Goal: Task Accomplishment & Management: Complete application form

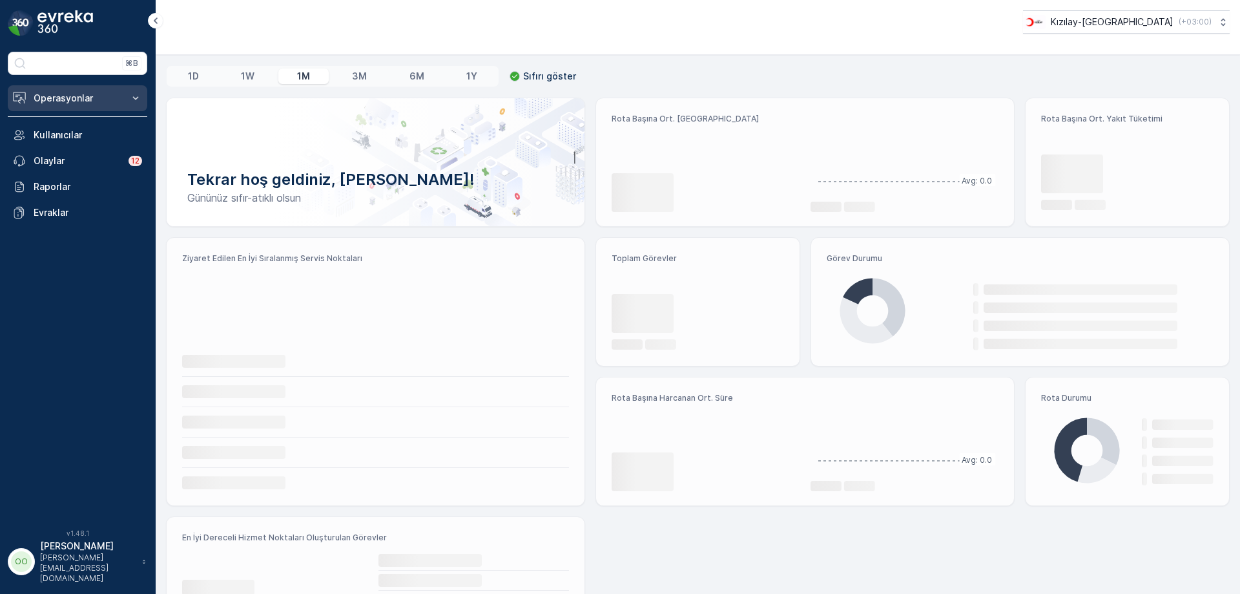
click at [63, 90] on button "Operasyonlar" at bounding box center [78, 98] width 140 height 26
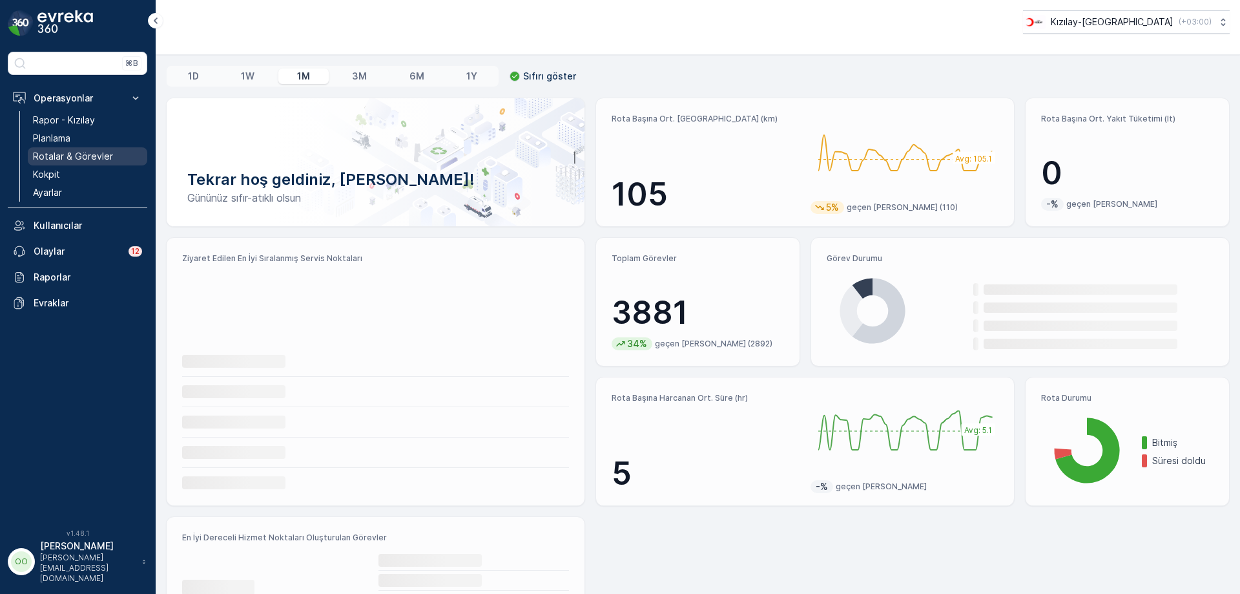
click at [67, 147] on link "Rotalar & Görevler" at bounding box center [88, 156] width 120 height 18
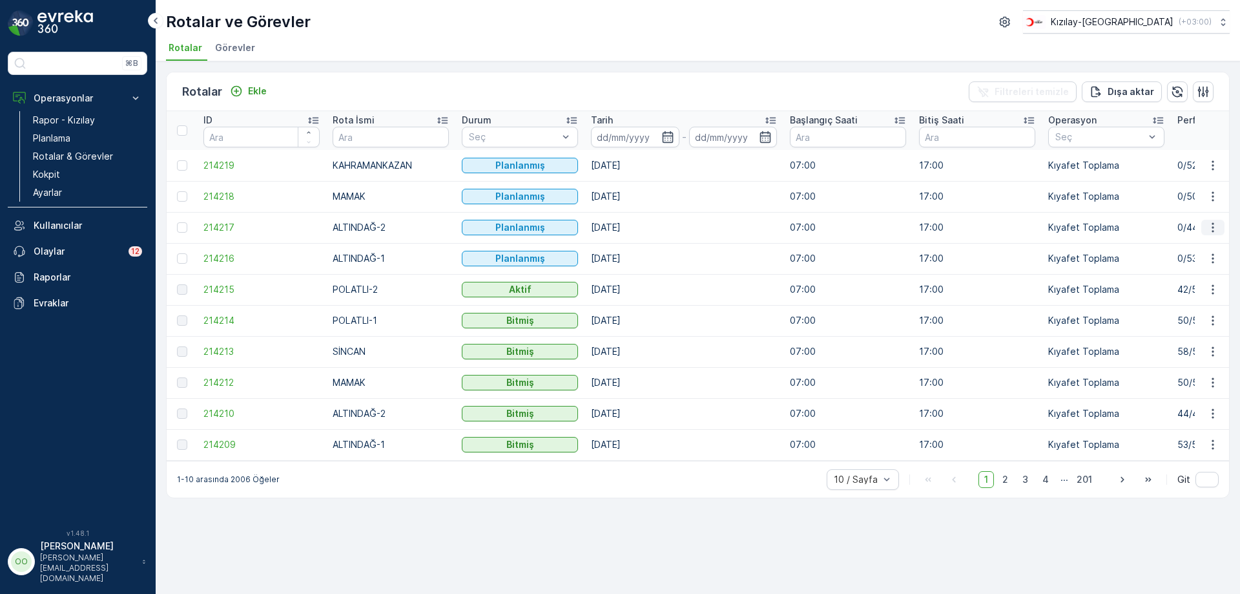
click at [1208, 230] on icon "button" at bounding box center [1213, 227] width 13 height 13
click at [1156, 327] on div "Sil" at bounding box center [1183, 325] width 113 height 18
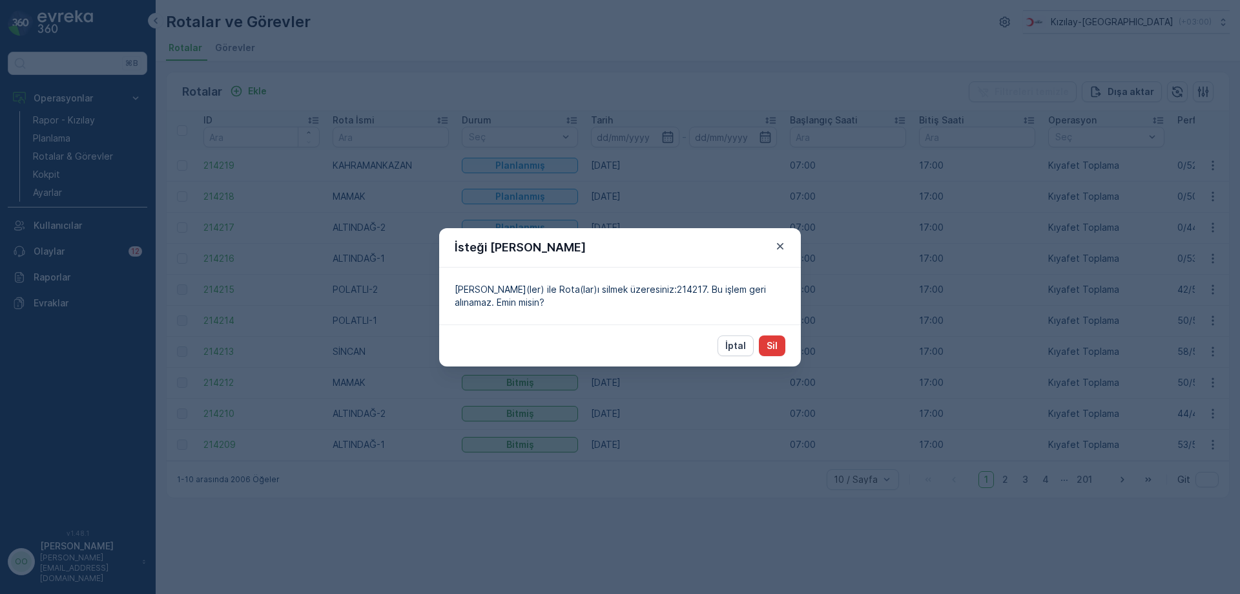
click at [771, 339] on p "Sil" at bounding box center [772, 345] width 11 height 13
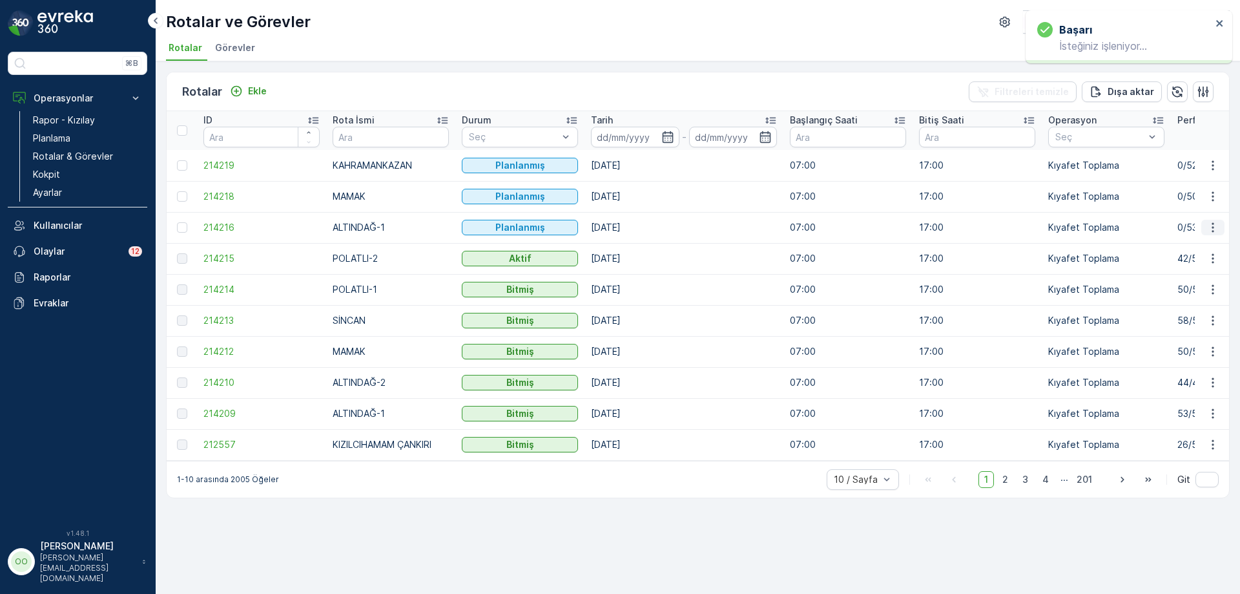
click at [1211, 227] on icon "button" at bounding box center [1213, 227] width 13 height 13
click at [1153, 317] on div "Sil" at bounding box center [1183, 325] width 113 height 18
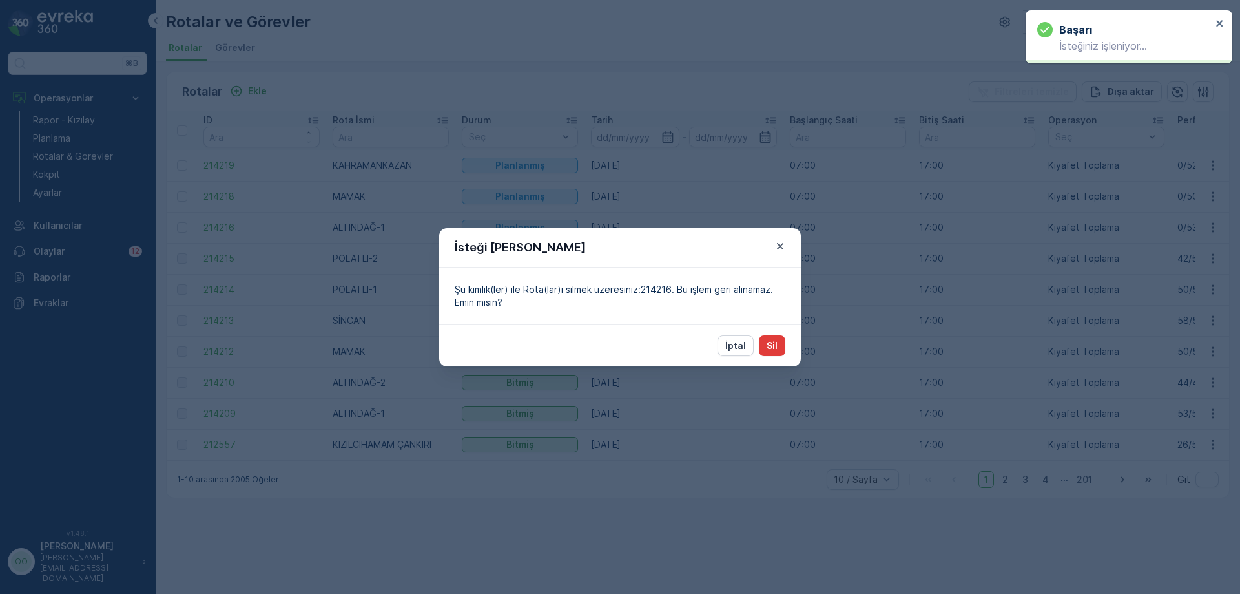
click at [778, 348] on button "Sil" at bounding box center [772, 345] width 26 height 21
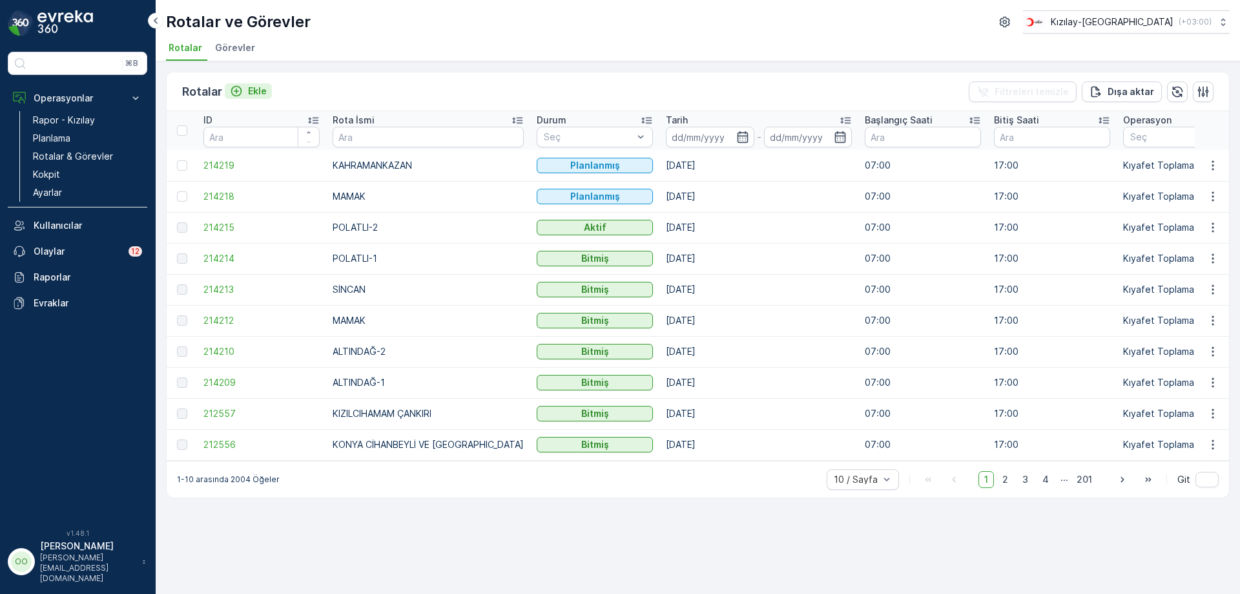
click at [243, 83] on button "Ekle" at bounding box center [248, 91] width 47 height 16
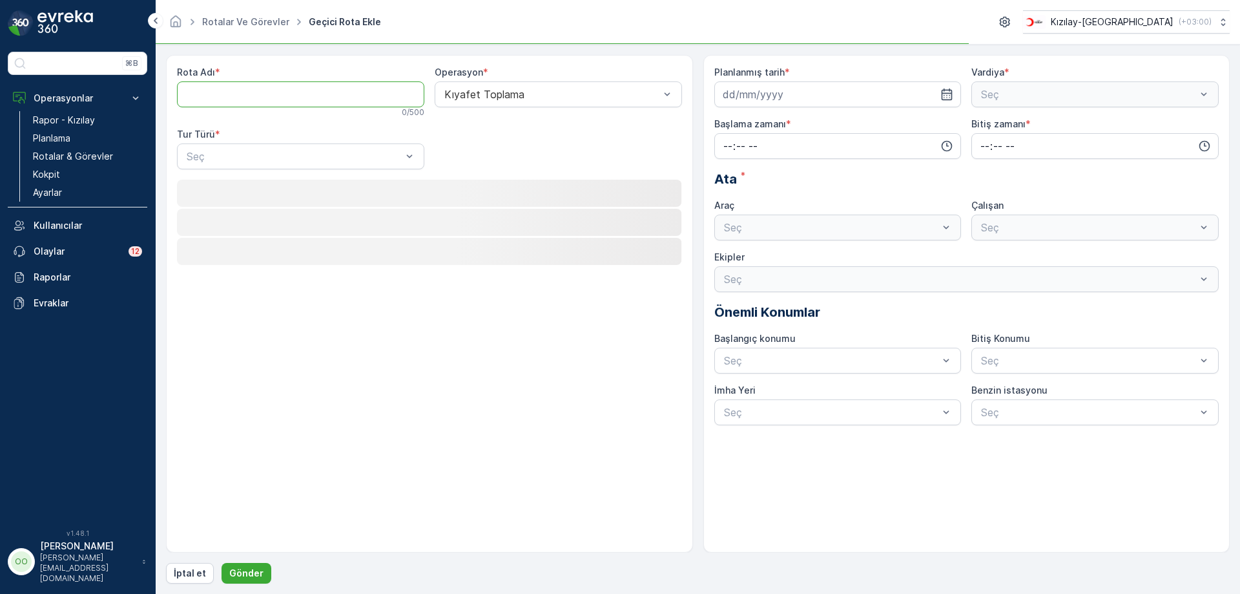
click at [251, 89] on Adı "Rota Adı" at bounding box center [300, 94] width 247 height 26
type Adı "NALLIHAN"
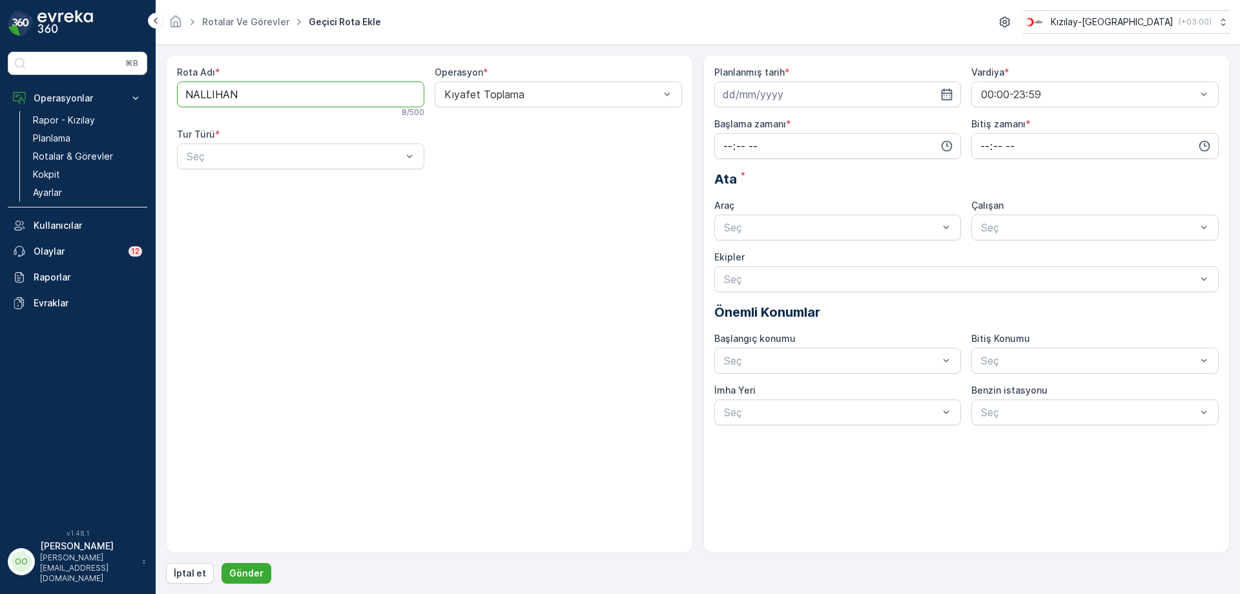
click at [219, 162] on div at bounding box center [294, 157] width 218 height 12
click at [222, 189] on div "Statik" at bounding box center [301, 188] width 232 height 12
click at [512, 158] on div at bounding box center [552, 157] width 218 height 12
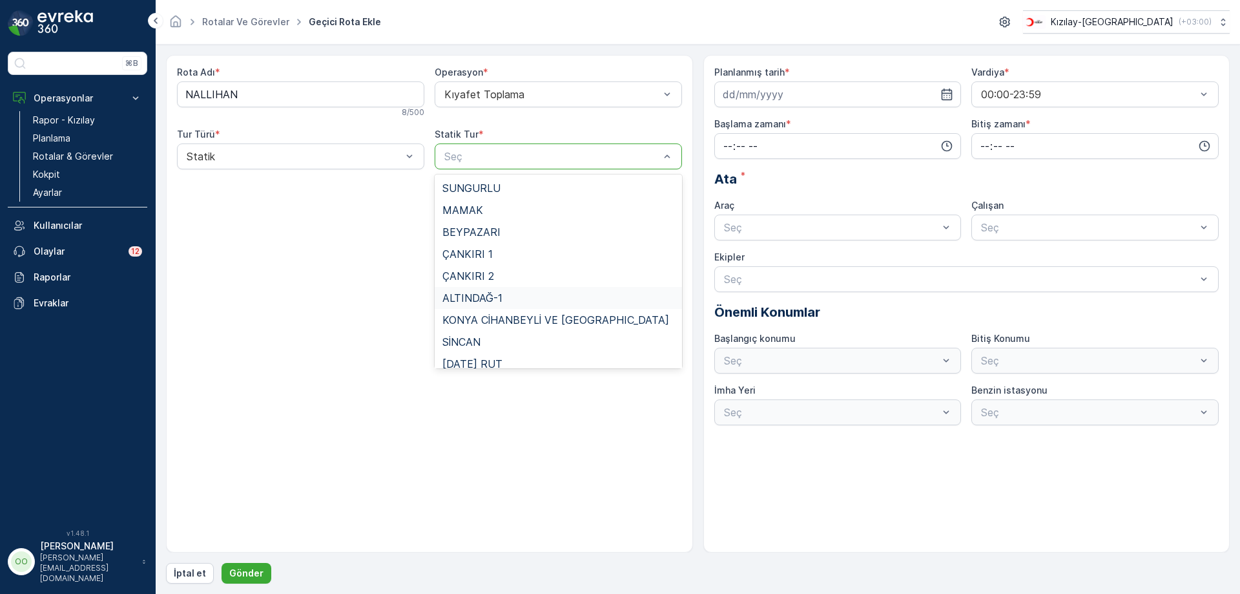
scroll to position [119, 0]
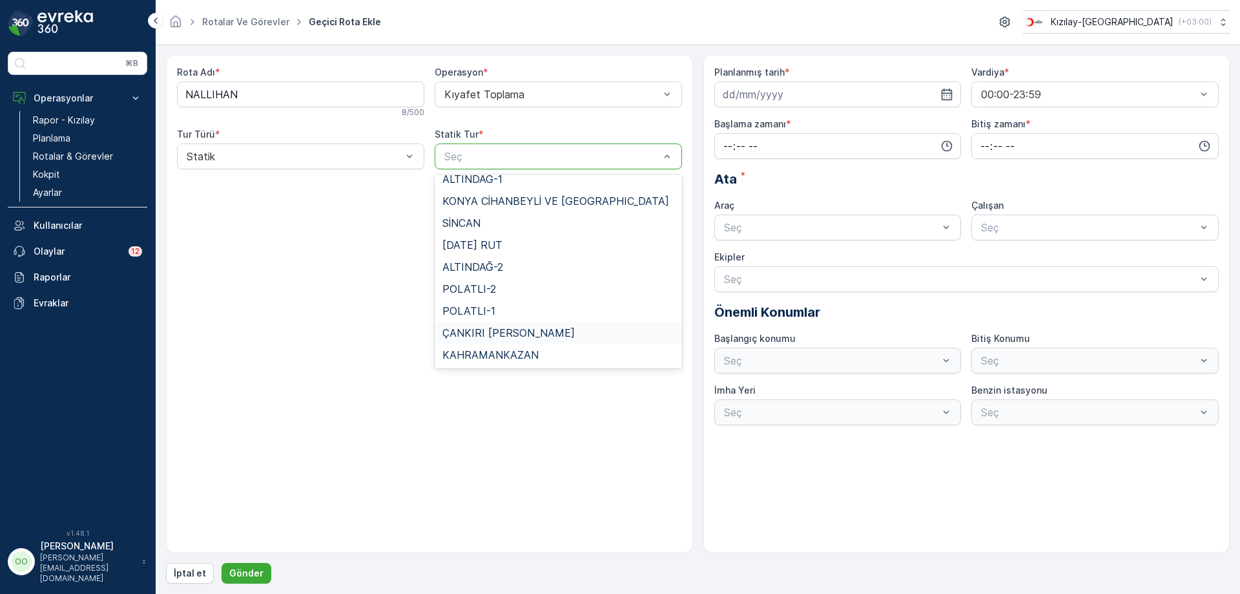
click at [543, 334] on span "ÇANKIRI [PERSON_NAME]" at bounding box center [509, 333] width 132 height 12
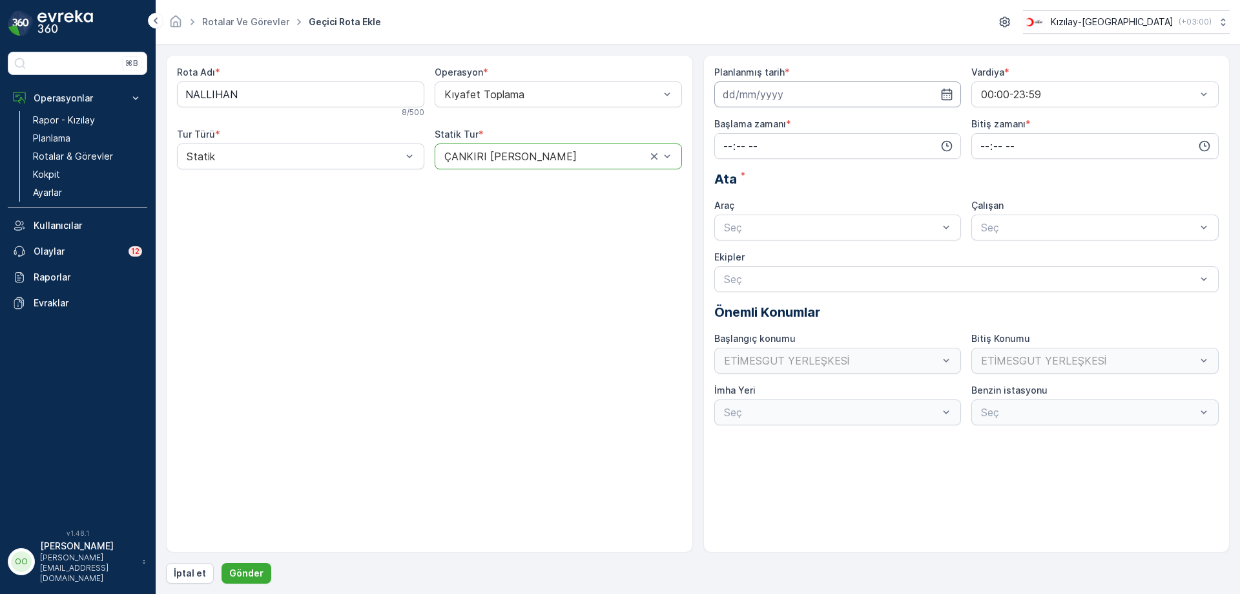
click at [802, 86] on input at bounding box center [838, 94] width 247 height 26
click at [800, 232] on div "14" at bounding box center [806, 228] width 21 height 21
type input "[DATE]"
click at [729, 146] on input "time" at bounding box center [838, 146] width 247 height 26
type input "07:00"
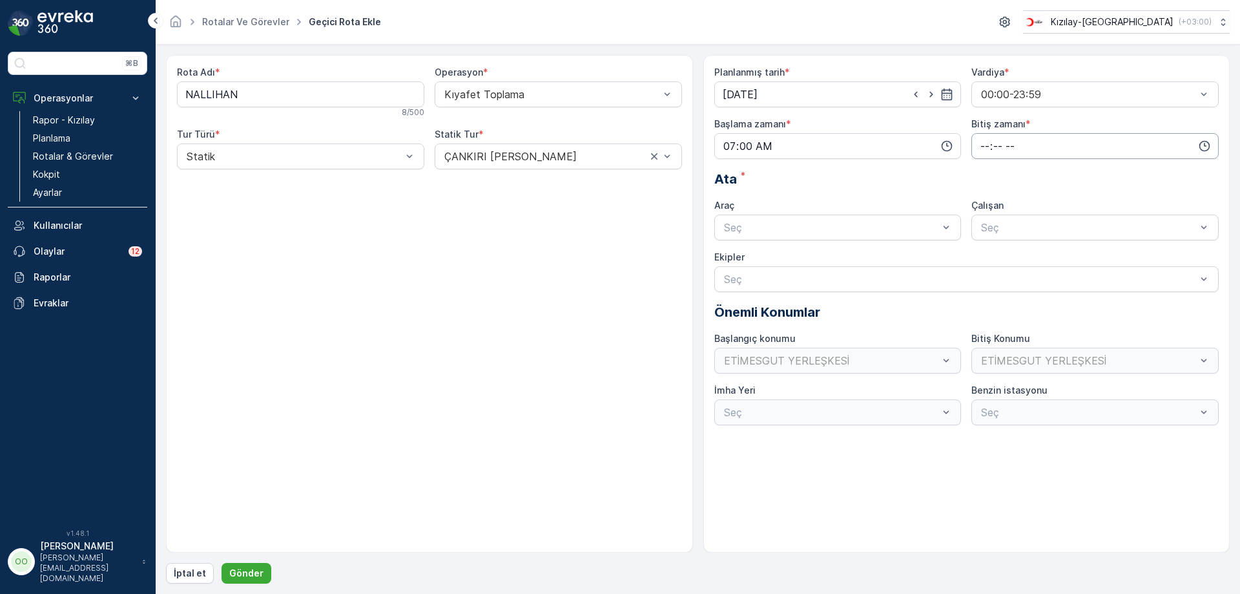
click at [974, 149] on input "time" at bounding box center [1095, 146] width 247 height 26
click at [987, 174] on span "17" at bounding box center [984, 170] width 10 height 13
type input "17:00"
click at [775, 256] on div "TABLET-1" at bounding box center [838, 259] width 232 height 12
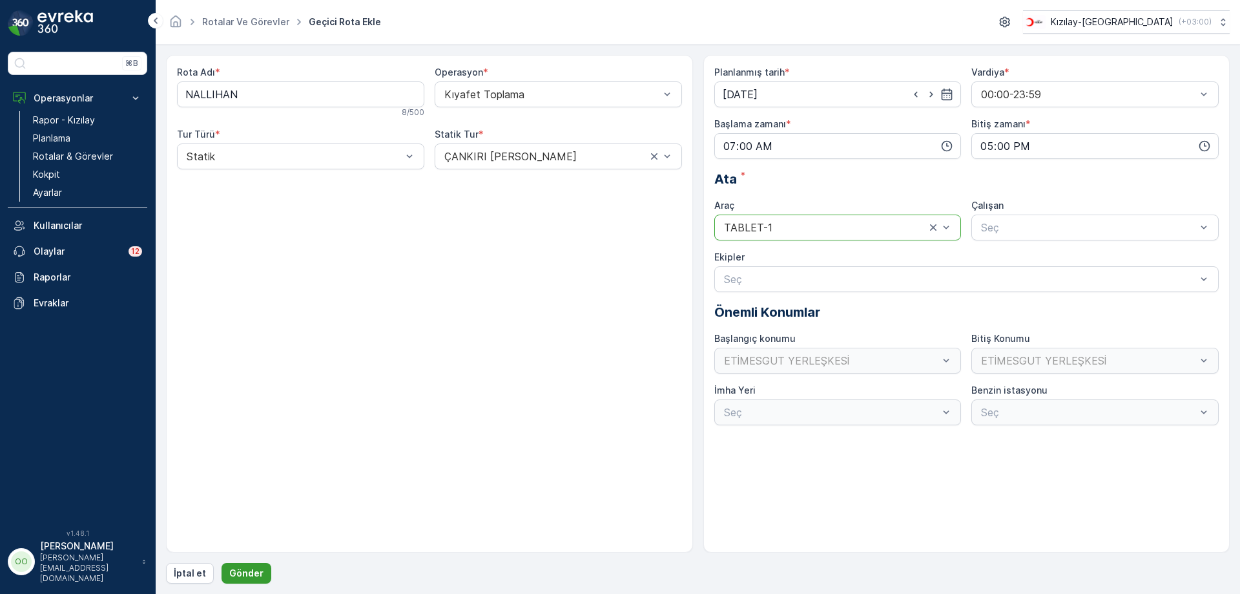
click at [250, 568] on p "Gönder" at bounding box center [246, 573] width 34 height 13
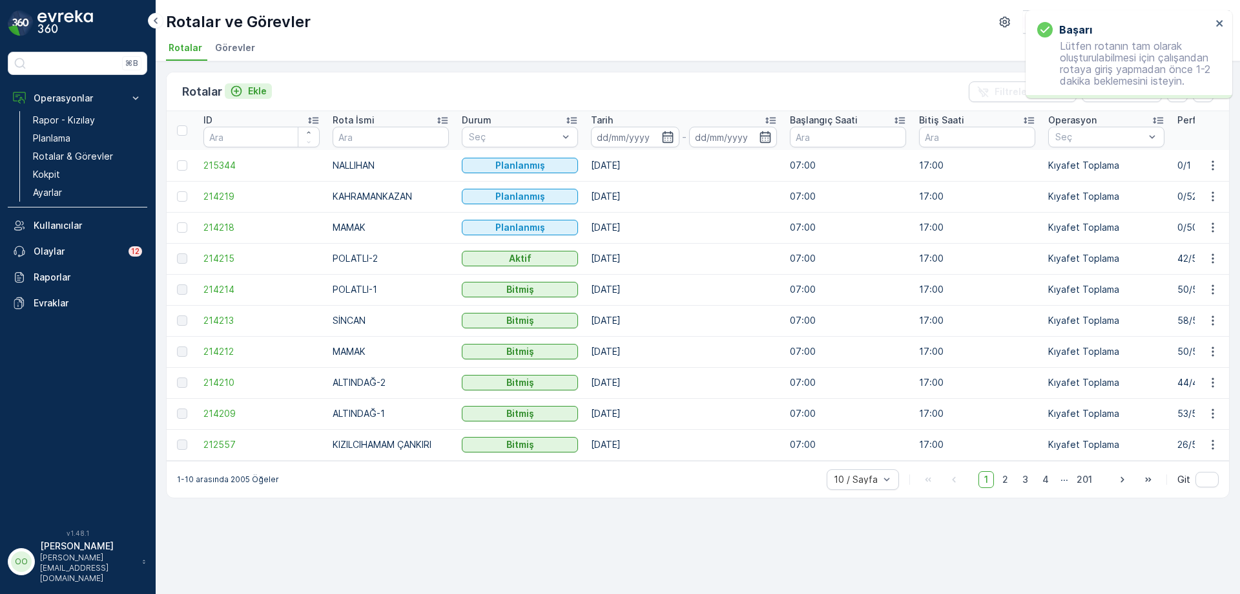
click at [262, 98] on button "Ekle" at bounding box center [248, 91] width 47 height 16
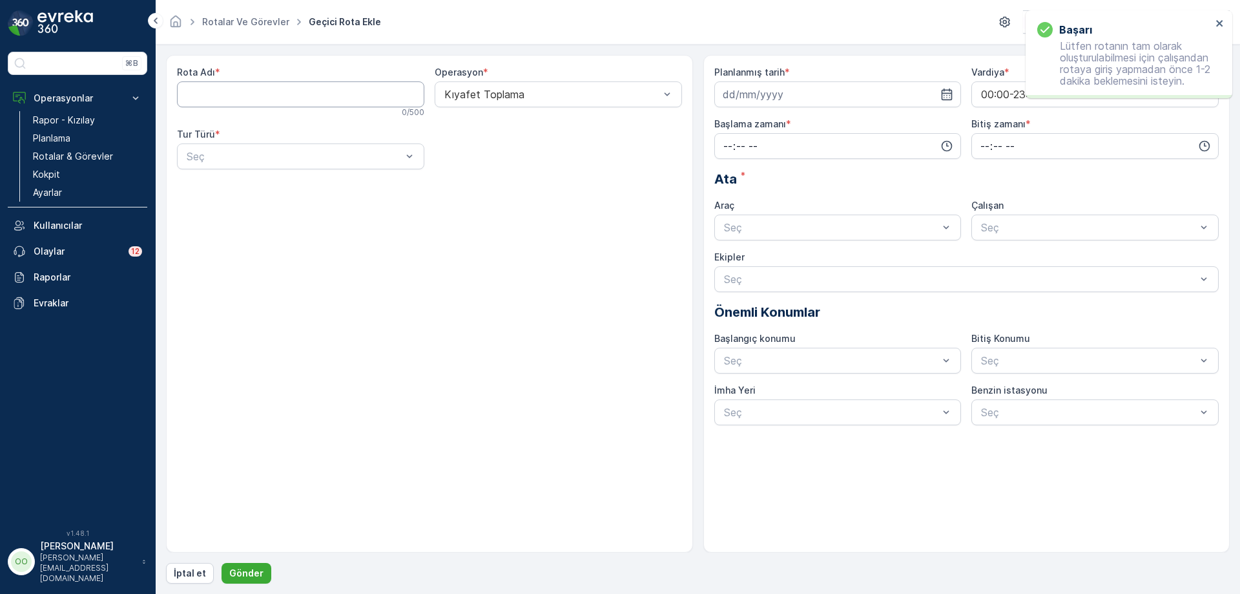
click at [262, 98] on Adı "Rota Adı" at bounding box center [300, 94] width 247 height 26
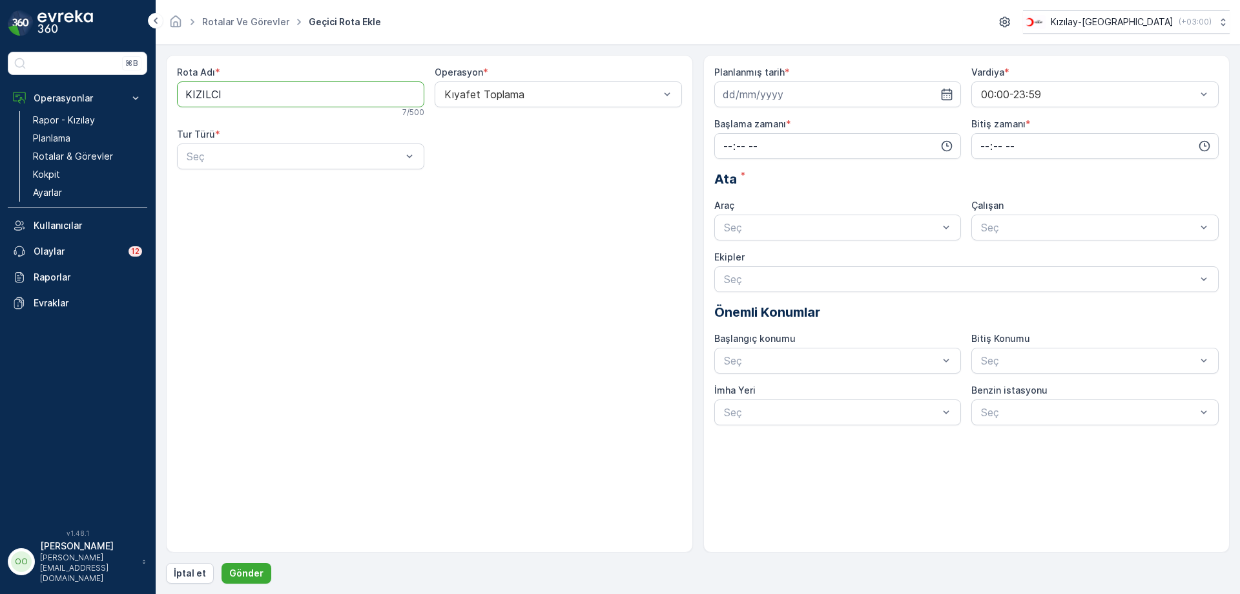
type Adı "KIZILCIHAMAM ÇANKIRI"
click at [231, 184] on div "Statik" at bounding box center [301, 188] width 232 height 12
click at [471, 157] on div at bounding box center [552, 157] width 218 height 12
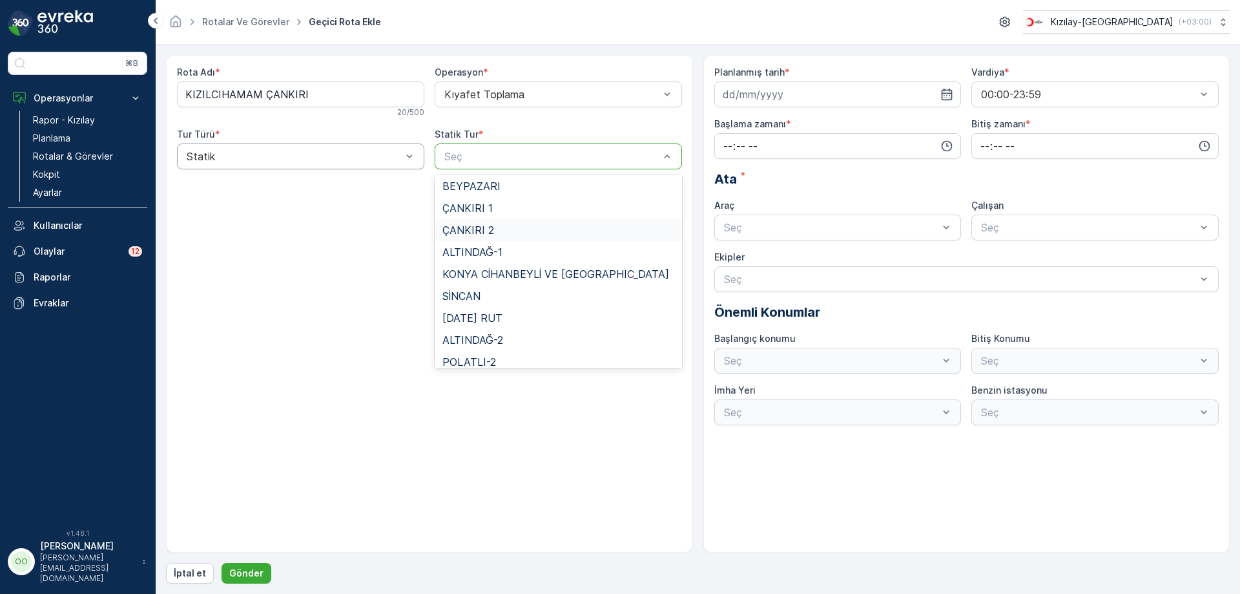
scroll to position [119, 0]
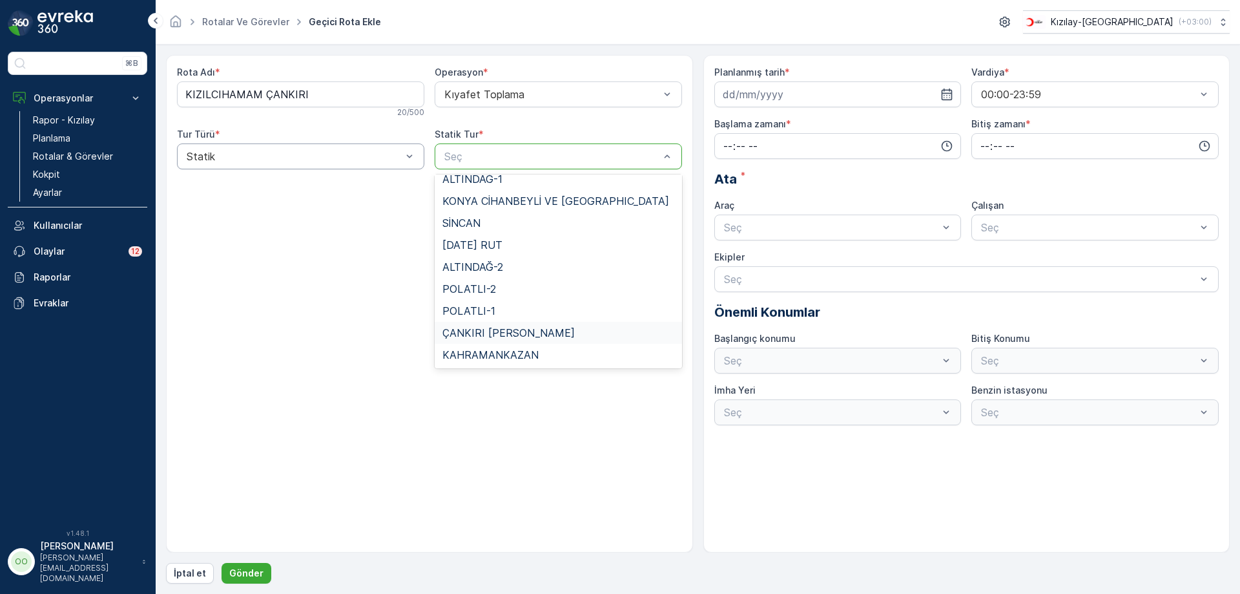
click at [527, 339] on span "ÇANKIRI [PERSON_NAME]" at bounding box center [509, 333] width 132 height 12
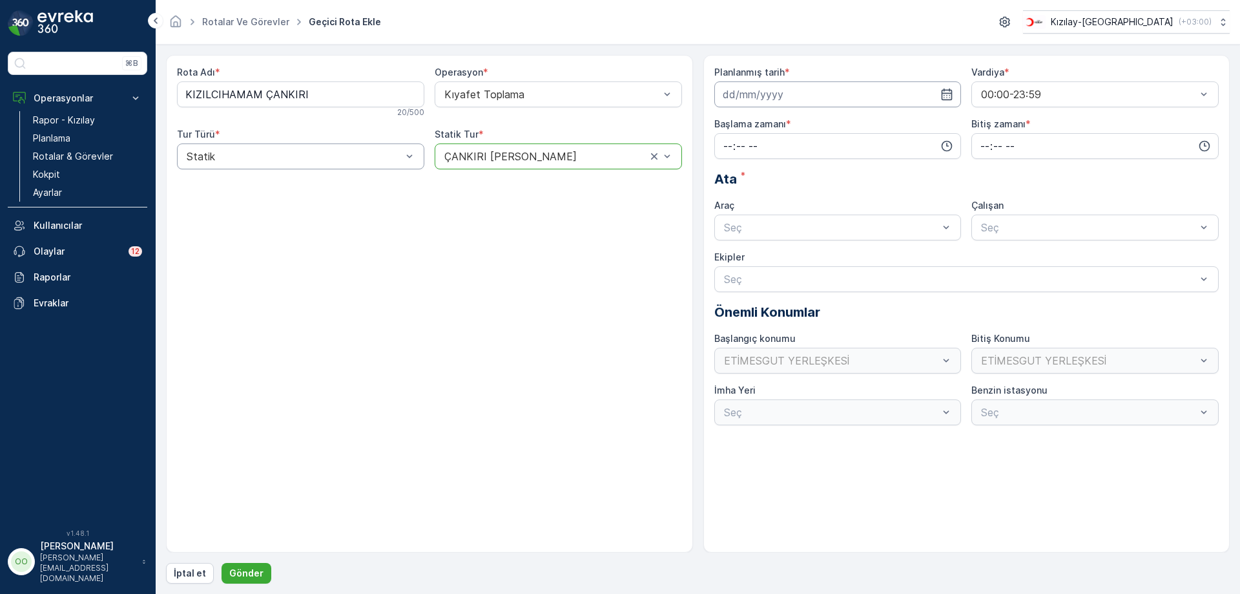
click at [838, 99] on input at bounding box center [838, 94] width 247 height 26
click at [806, 224] on div "14" at bounding box center [806, 228] width 21 height 21
type input "[DATE]"
click at [723, 152] on input "time" at bounding box center [838, 146] width 247 height 26
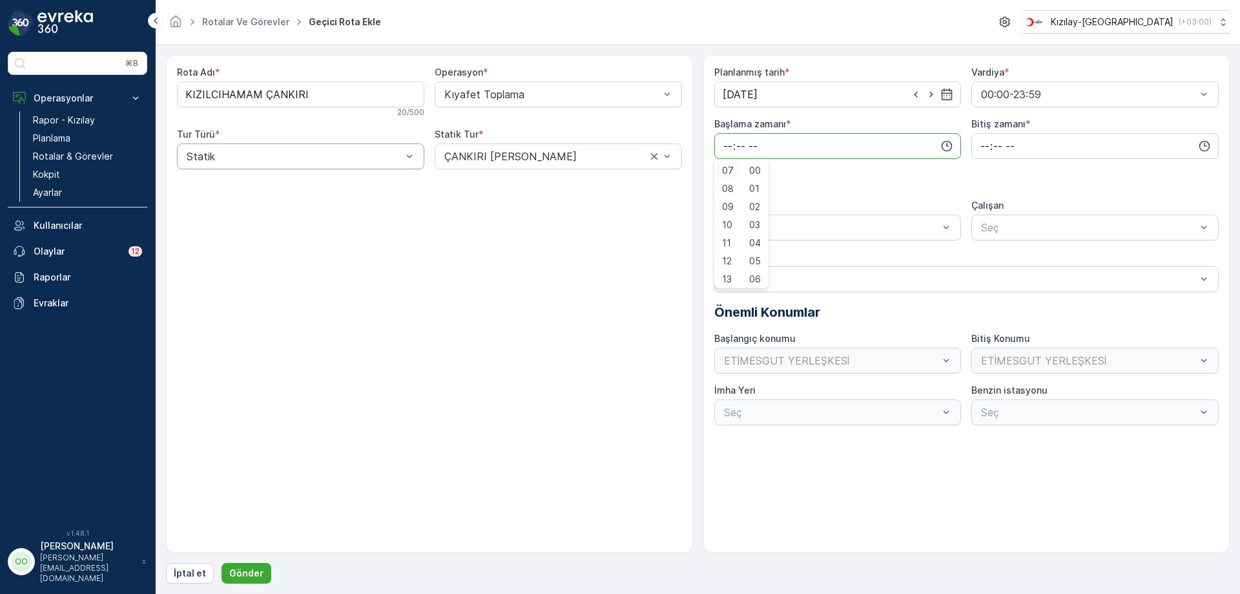
click at [730, 175] on span "07" at bounding box center [728, 170] width 12 height 13
type input "07:00"
click at [986, 153] on input "time" at bounding box center [1095, 146] width 247 height 26
click at [982, 172] on span "17" at bounding box center [984, 170] width 10 height 13
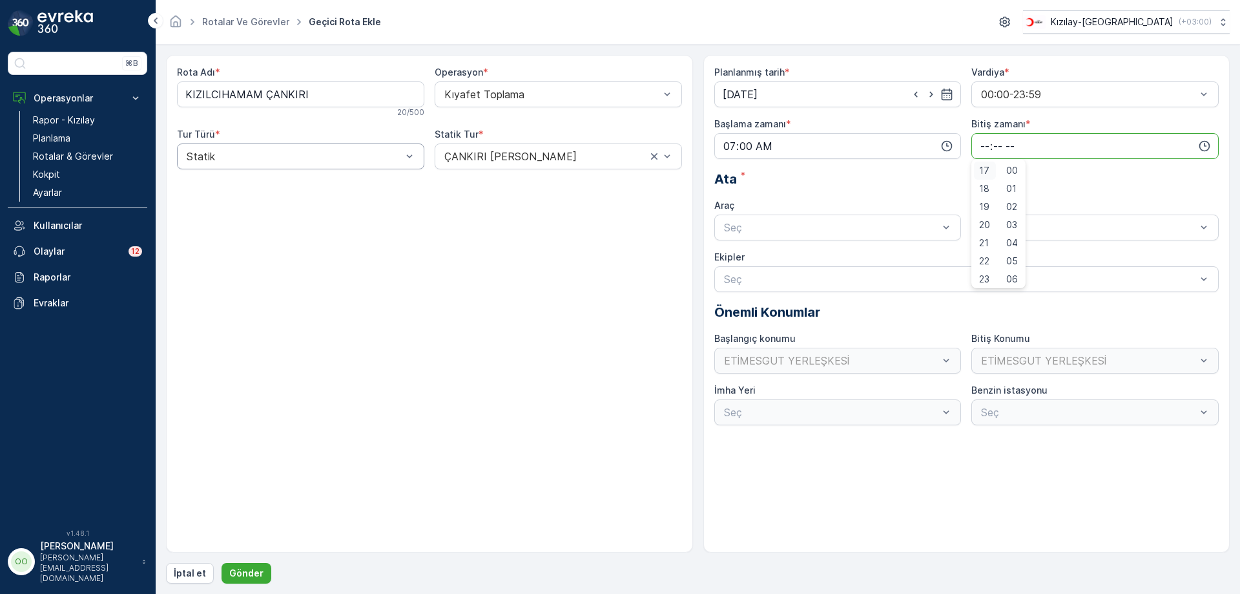
type input "17:00"
click at [817, 237] on div "Seç" at bounding box center [838, 227] width 247 height 26
click at [764, 252] on div "TABLET-1" at bounding box center [838, 259] width 247 height 22
click at [254, 570] on p "Gönder" at bounding box center [246, 573] width 34 height 13
